Goal: Task Accomplishment & Management: Manage account settings

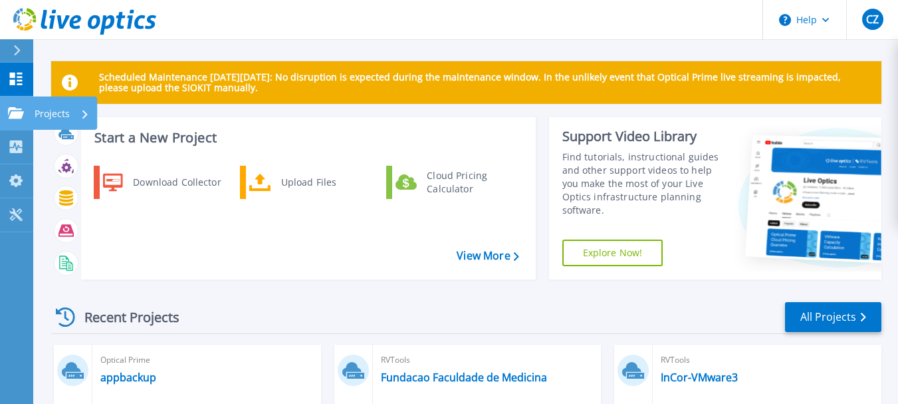
click at [44, 112] on p "Projects" at bounding box center [52, 113] width 35 height 35
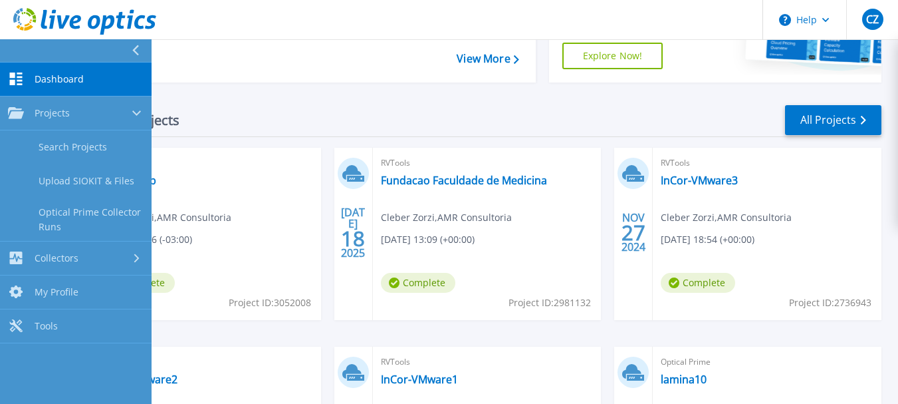
scroll to position [199, 0]
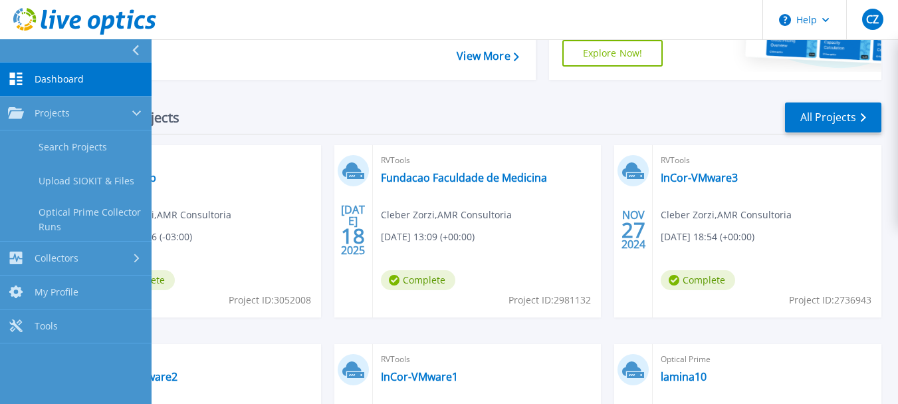
click at [272, 201] on div "Optical Prime appbackup [PERSON_NAME] , AMR Consultoria [DATE] 14:16 (-03:00) C…" at bounding box center [206, 231] width 229 height 172
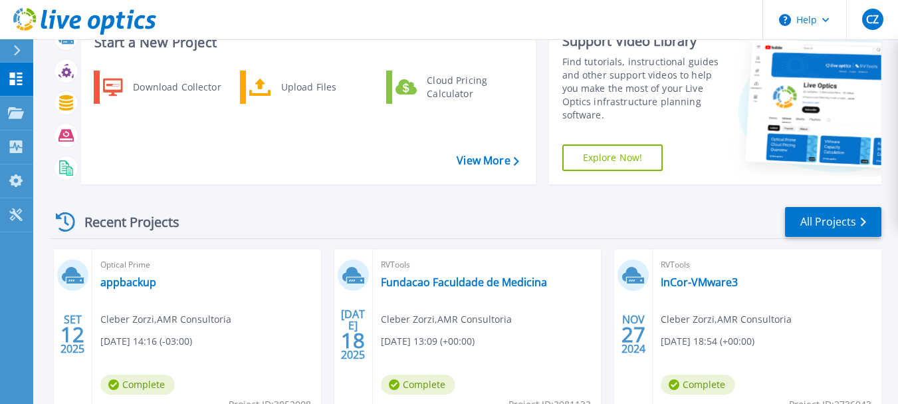
scroll to position [0, 0]
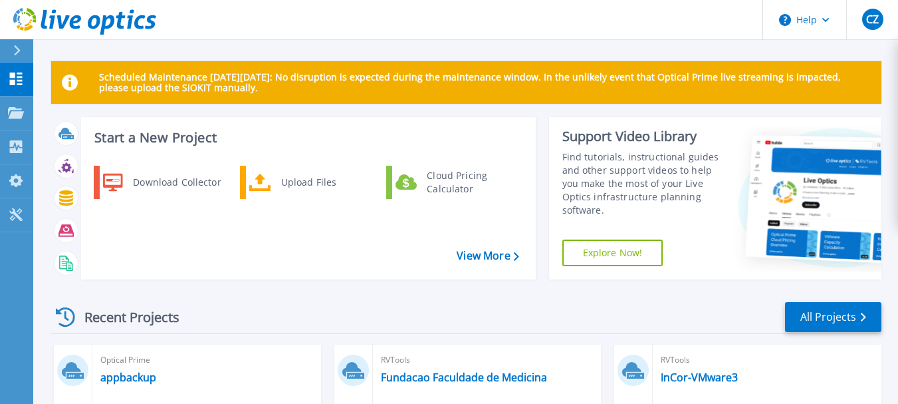
click at [15, 51] on icon at bounding box center [16, 50] width 7 height 11
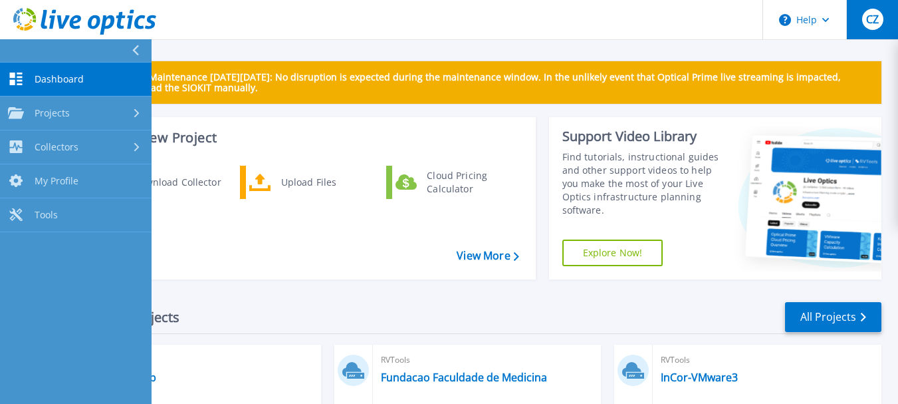
click at [879, 19] on span "CZ" at bounding box center [872, 19] width 13 height 11
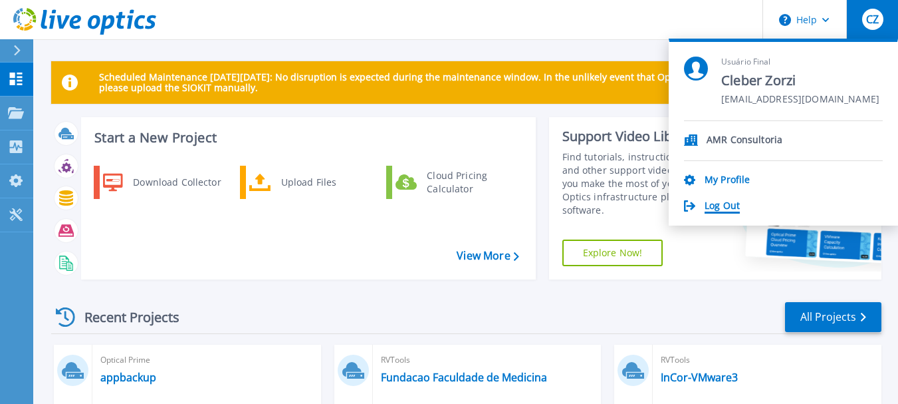
click at [727, 205] on link "Log Out" at bounding box center [722, 206] width 35 height 13
